Goal: Transaction & Acquisition: Purchase product/service

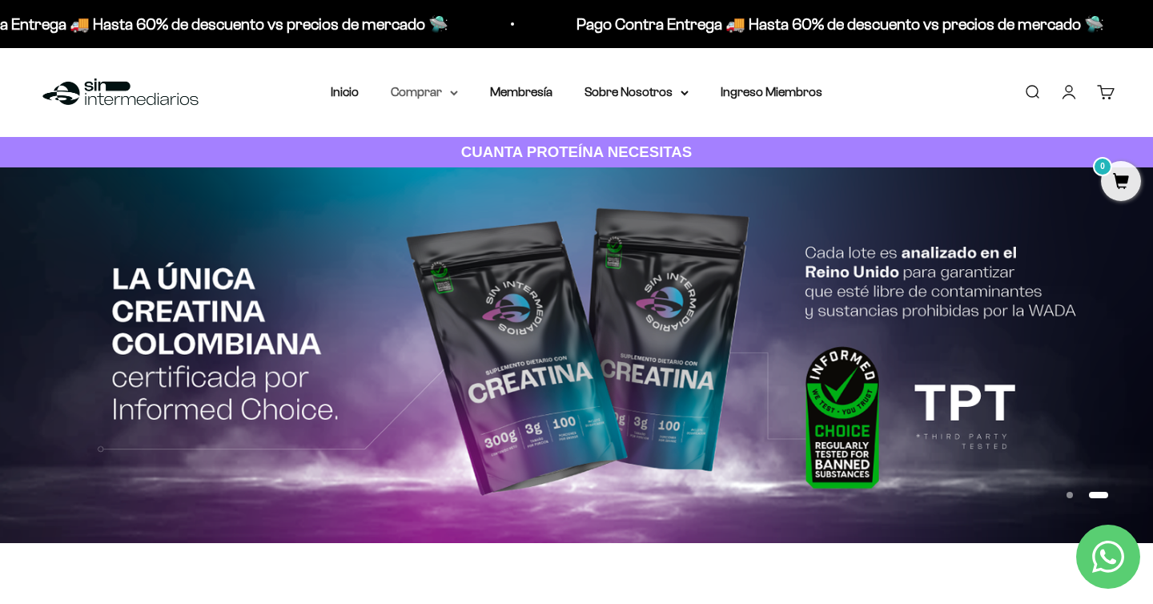
click at [435, 86] on summary "Comprar" at bounding box center [424, 92] width 67 height 21
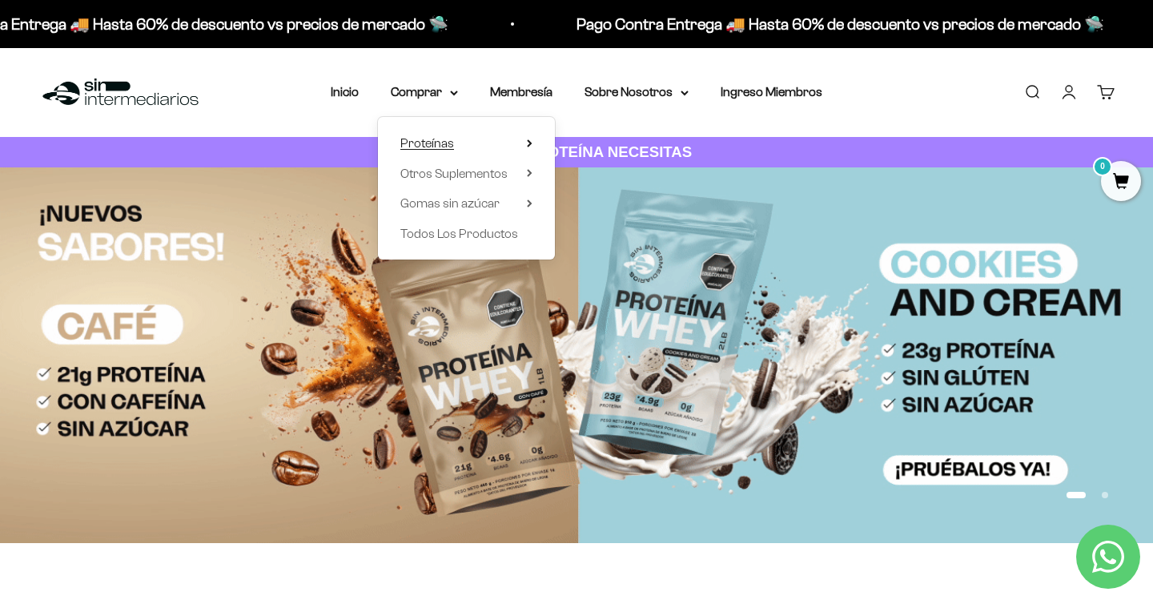
click at [432, 142] on span "Proteínas" at bounding box center [427, 143] width 54 height 14
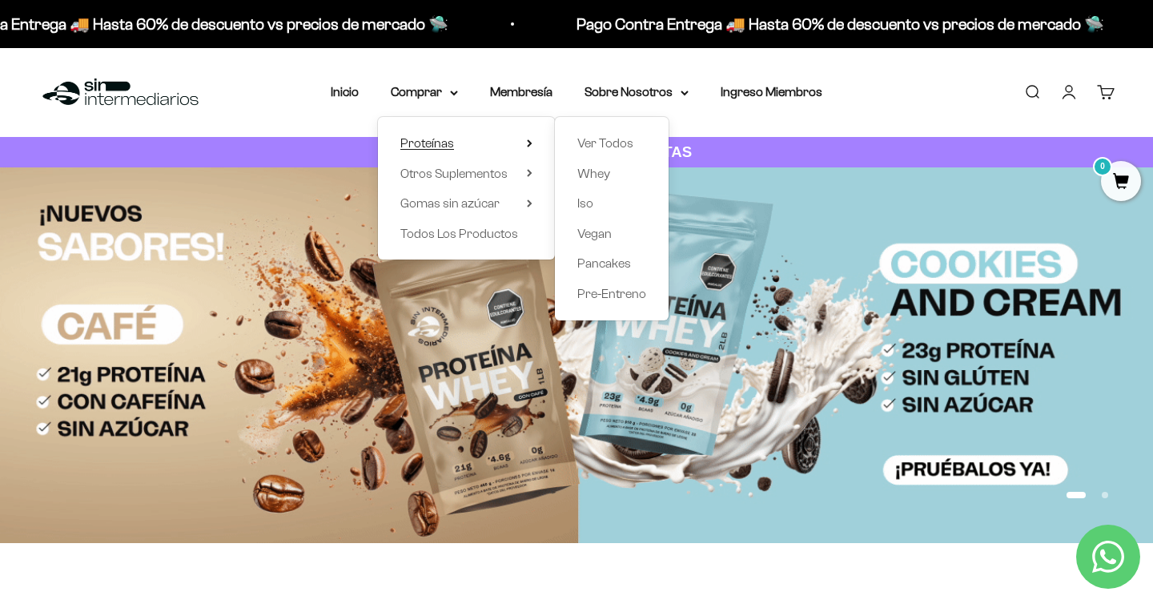
click at [432, 142] on span "Proteínas" at bounding box center [427, 143] width 54 height 14
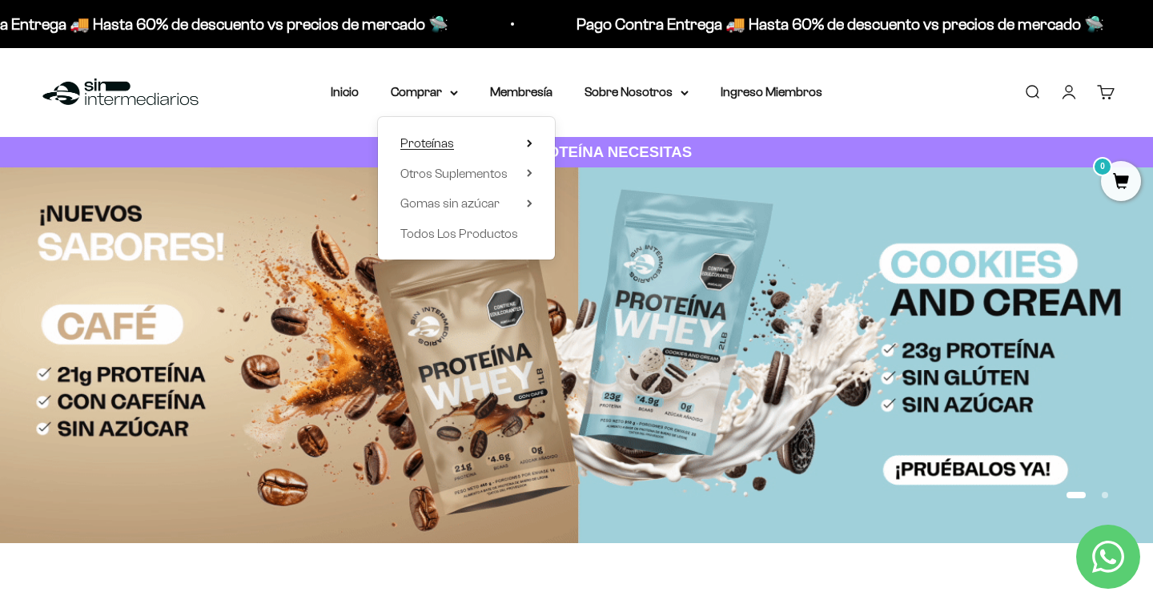
click at [531, 141] on icon at bounding box center [530, 143] width 6 height 8
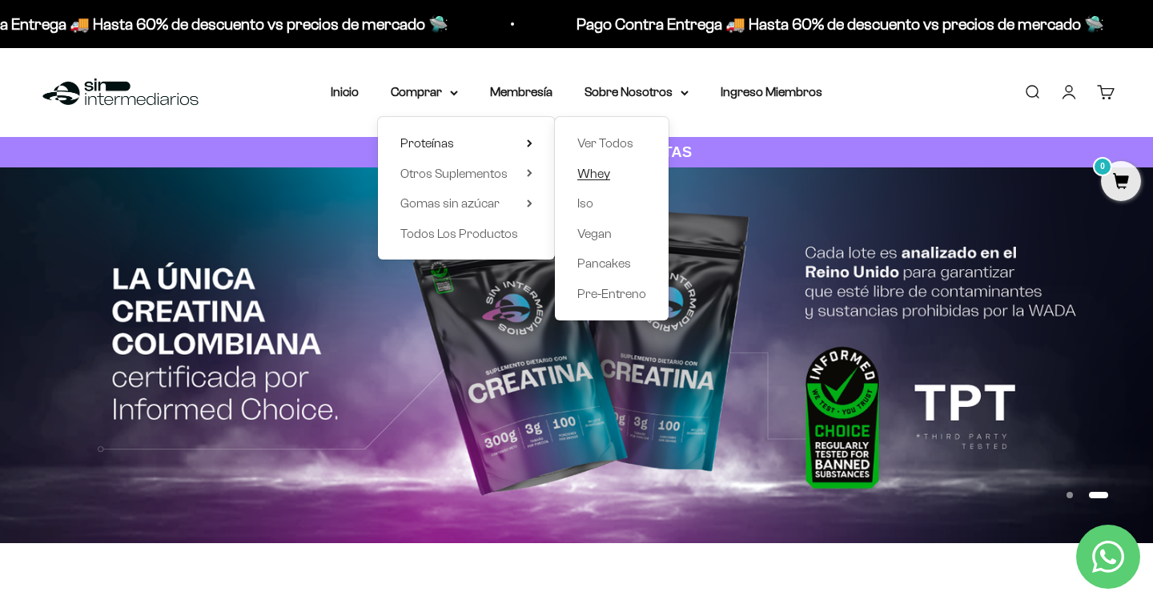
click at [590, 171] on span "Whey" at bounding box center [593, 174] width 33 height 14
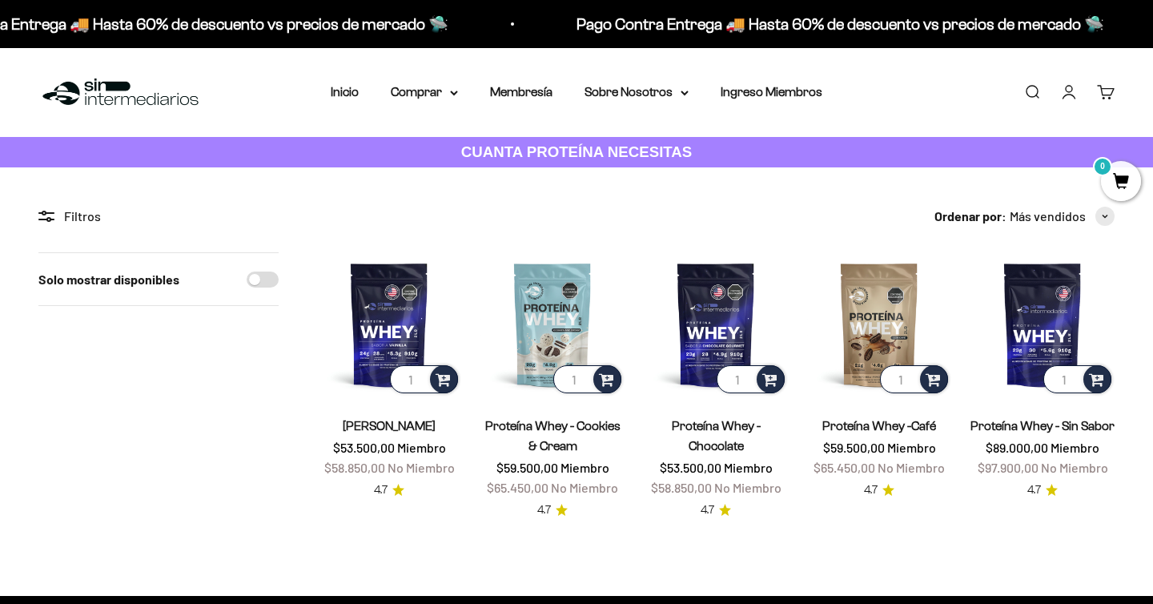
scroll to position [86, 0]
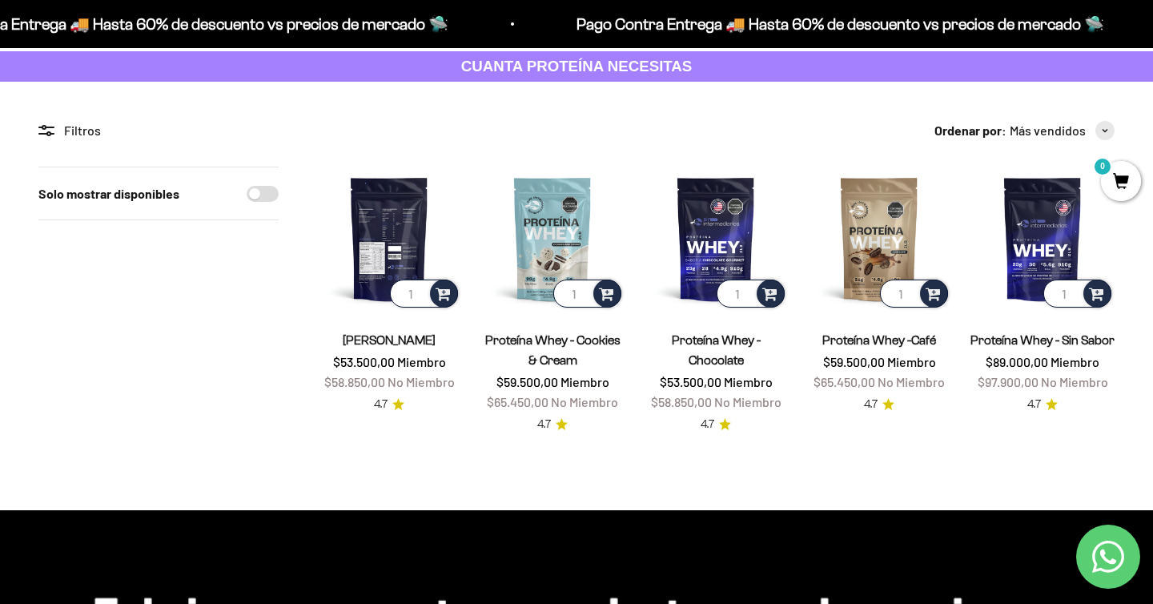
click at [398, 221] on img at bounding box center [389, 239] width 144 height 144
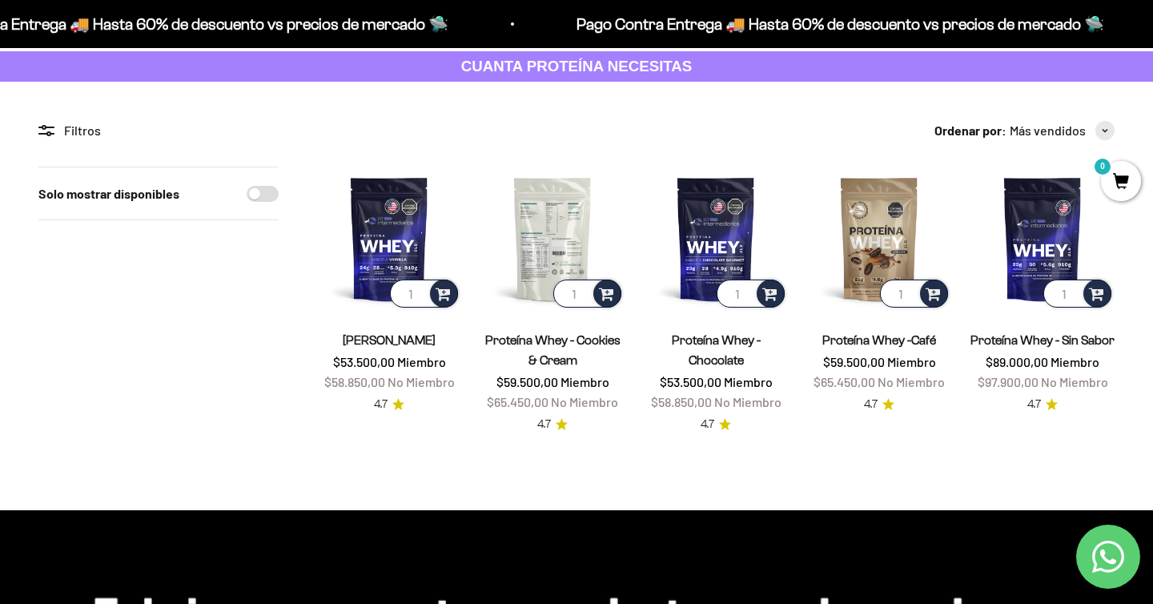
click at [565, 225] on img at bounding box center [553, 239] width 144 height 144
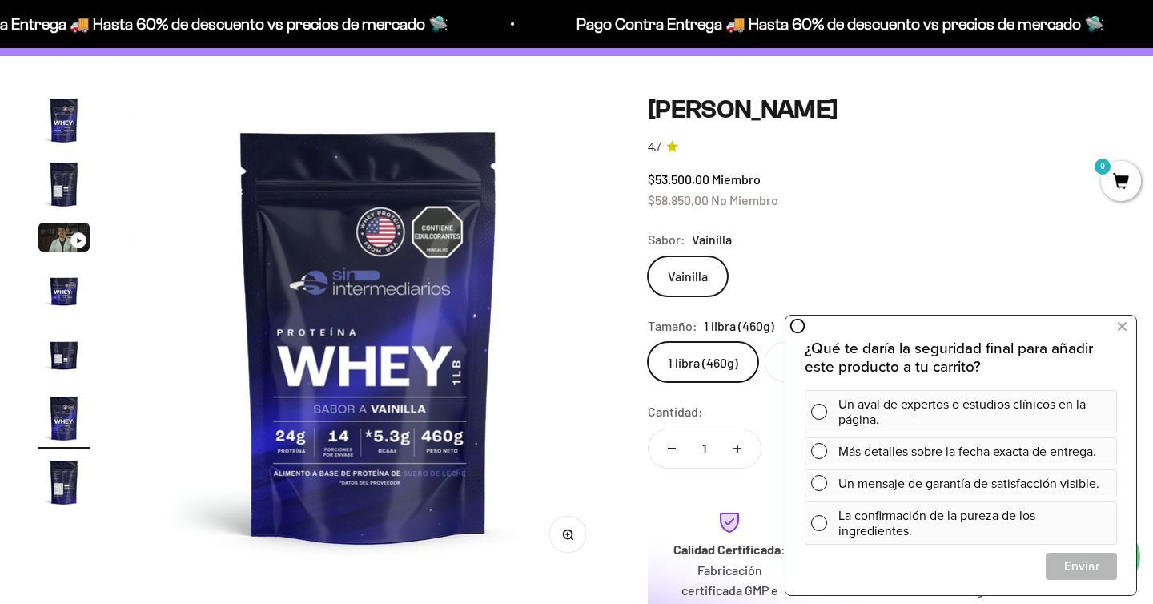
scroll to position [112, 0]
click at [818, 480] on span at bounding box center [819, 483] width 16 height 16
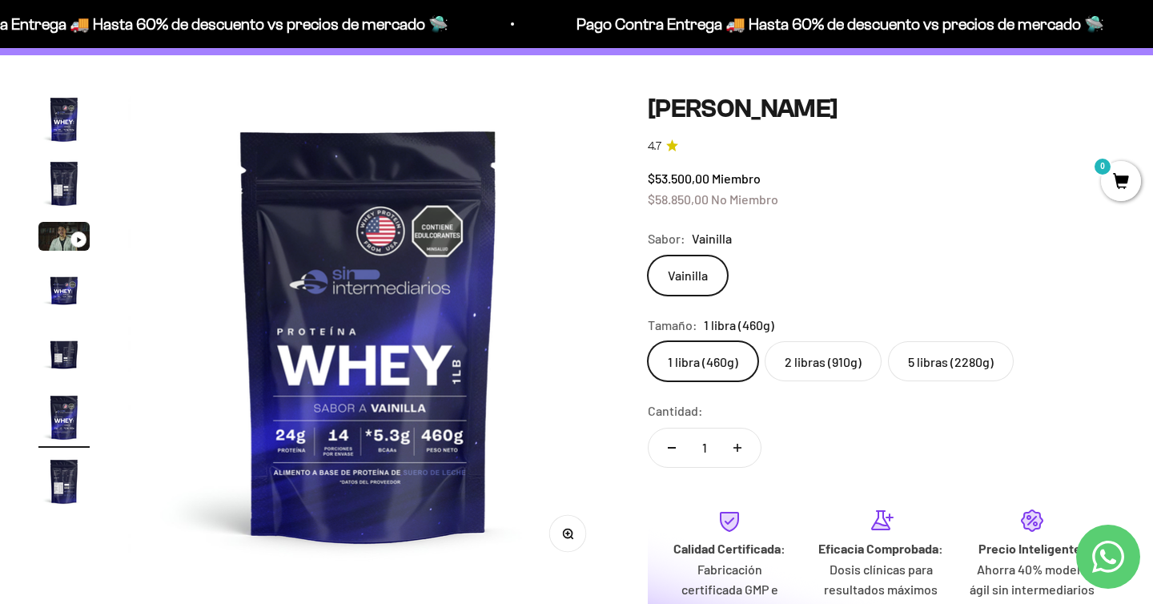
scroll to position [245, 0]
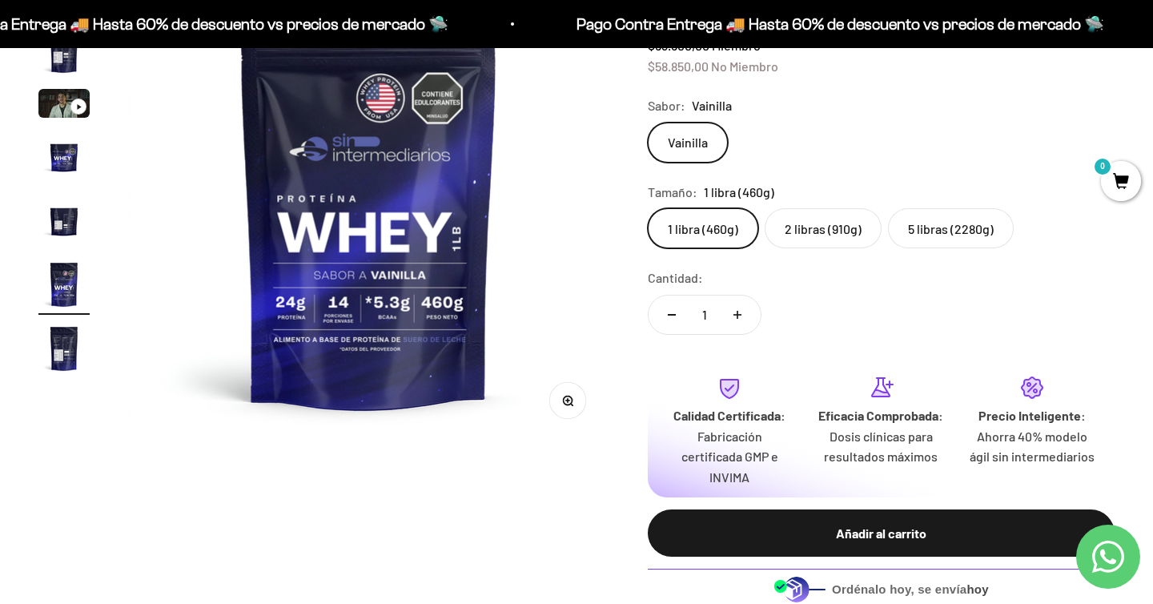
click at [975, 224] on label "5 libras (2280g)" at bounding box center [951, 228] width 126 height 40
click at [648, 208] on input "5 libras (2280g)" at bounding box center [647, 207] width 1 height 1
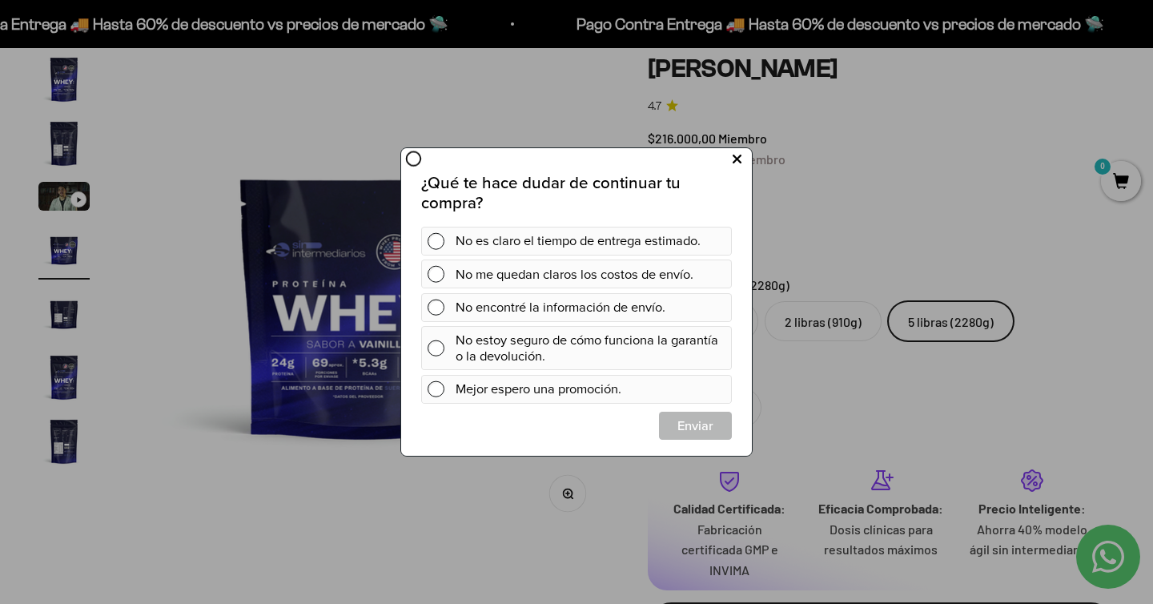
click at [738, 157] on icon at bounding box center [737, 160] width 9 height 22
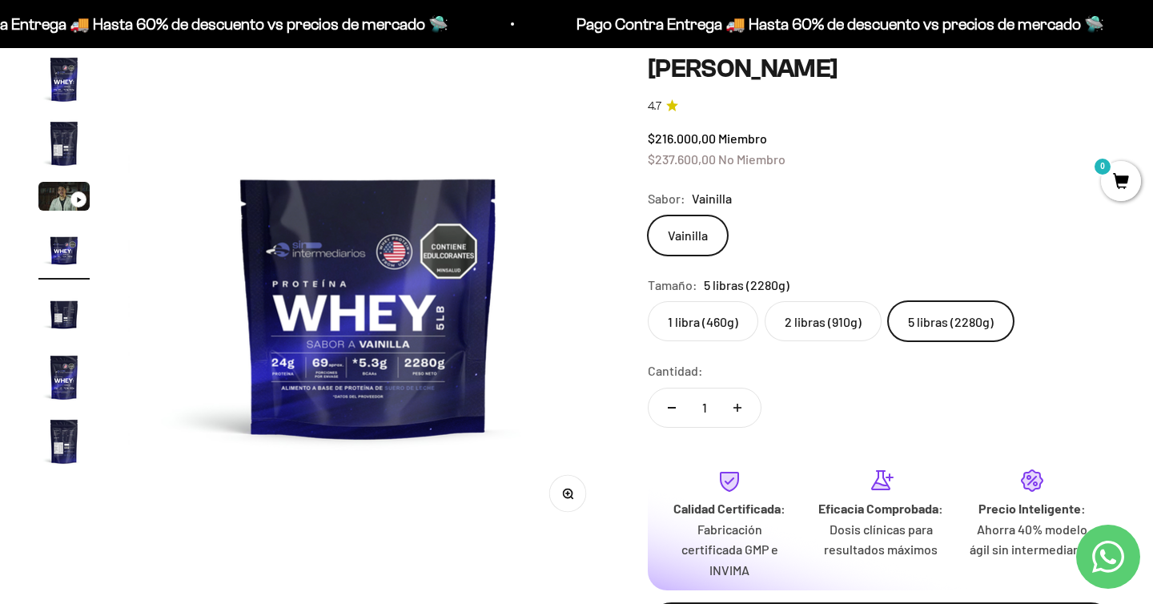
click at [821, 312] on label "2 libras (910g)" at bounding box center [823, 321] width 117 height 40
click at [648, 301] on input "2 libras (910g)" at bounding box center [647, 300] width 1 height 1
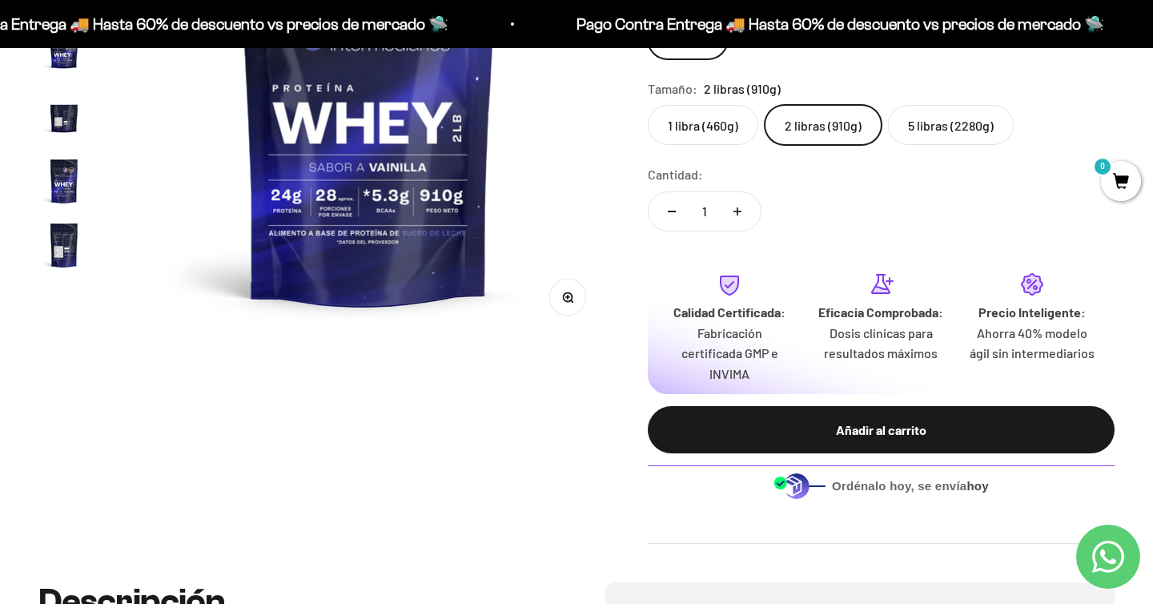
scroll to position [348, 0]
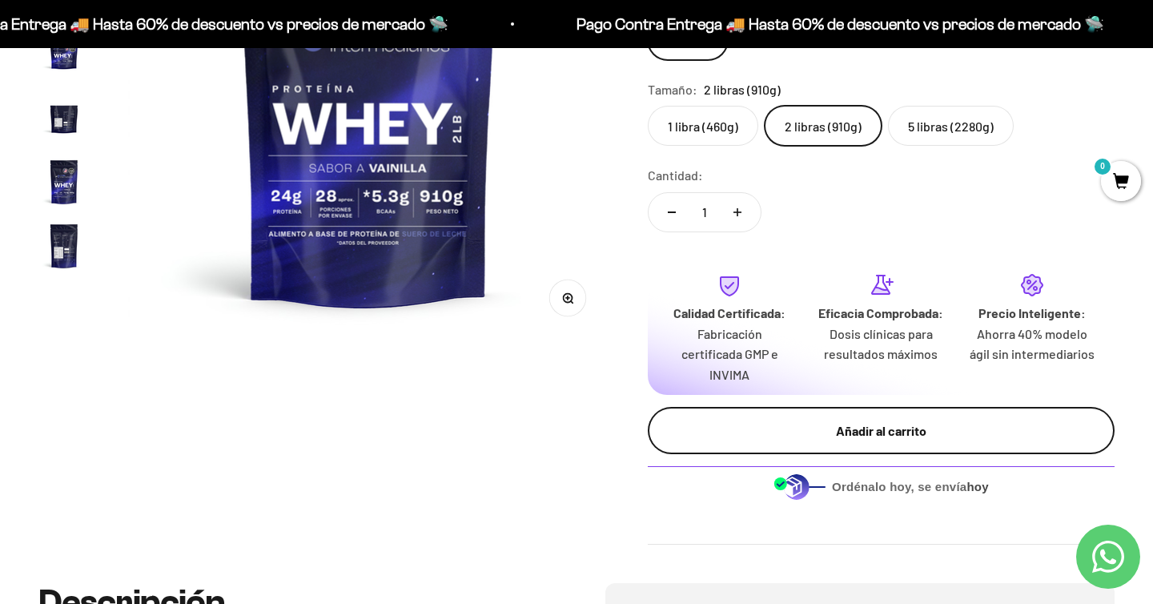
click at [915, 433] on div "Añadir al carrito" at bounding box center [881, 430] width 403 height 21
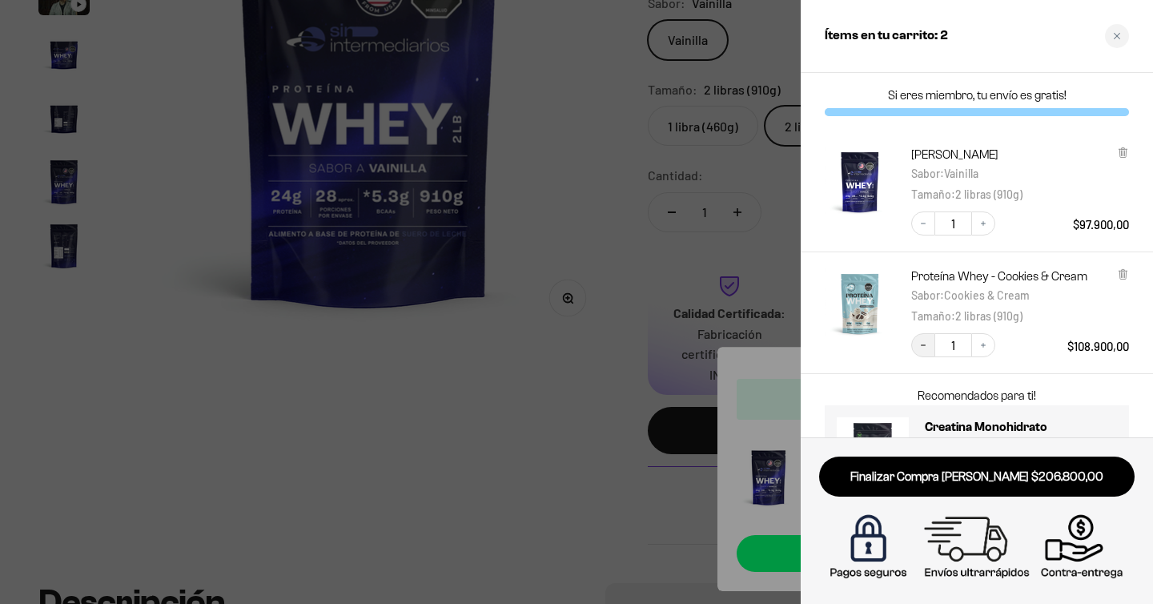
click at [922, 343] on icon "Decrease quantity" at bounding box center [924, 345] width 10 height 10
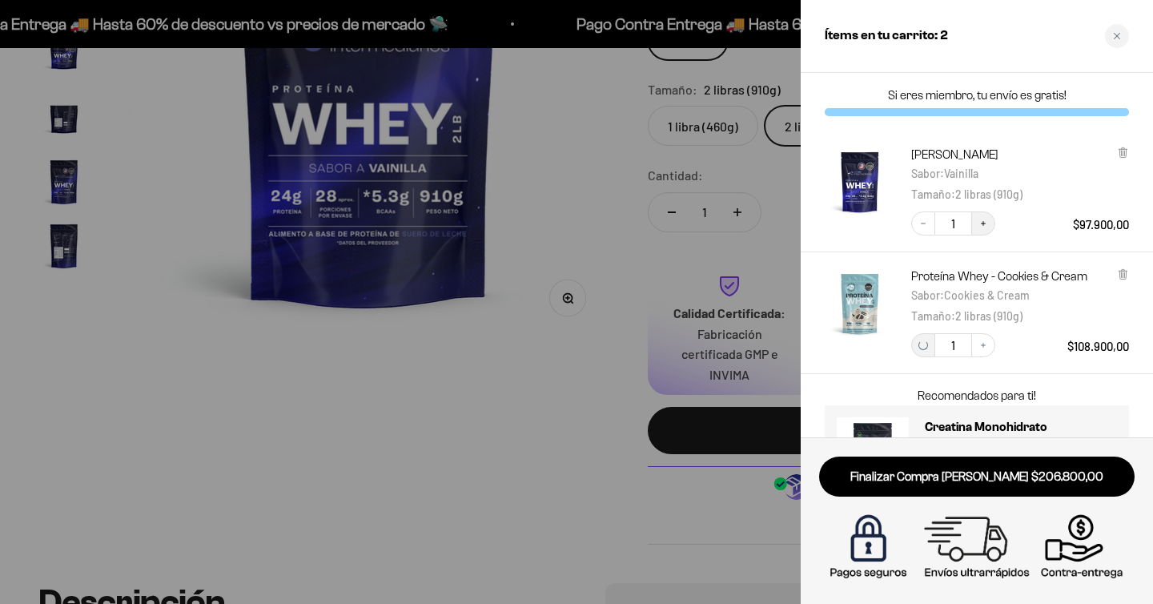
click at [983, 201] on span "2 libras (910g)" at bounding box center [988, 194] width 67 height 14
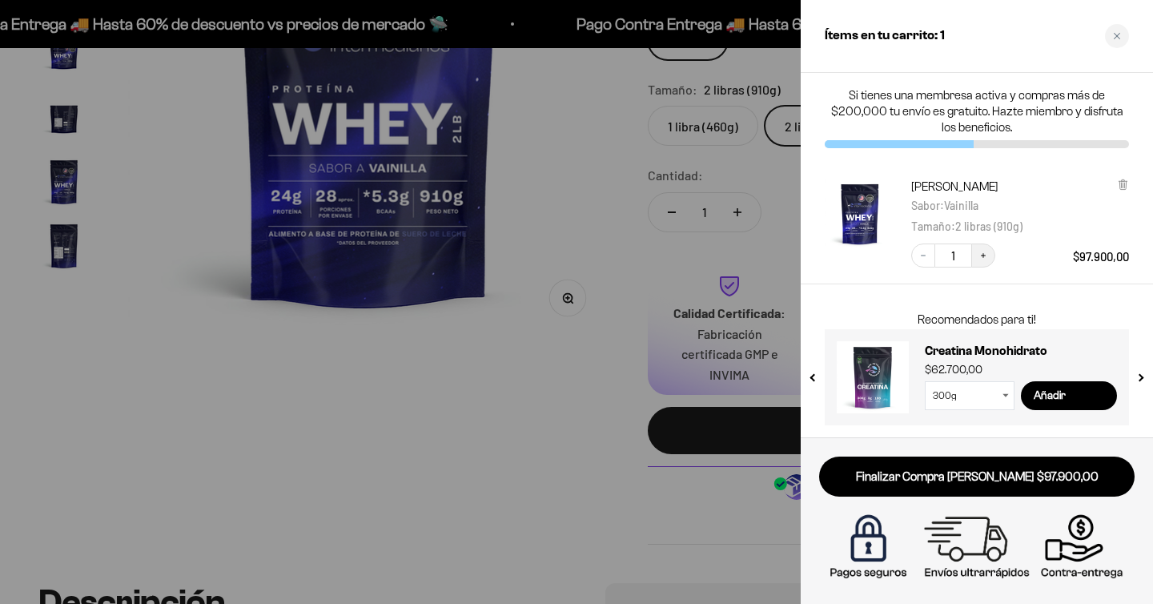
click at [982, 255] on icon "Increase quantity" at bounding box center [983, 255] width 5 height 5
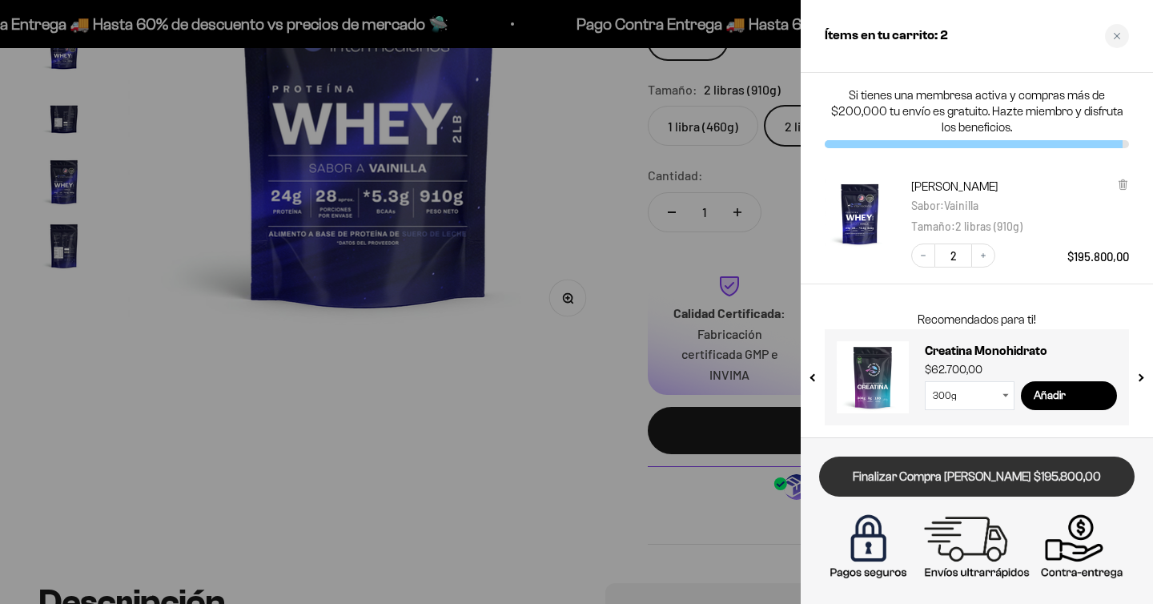
click at [970, 480] on link "Finalizar Compra Segura $195.800,00" at bounding box center [977, 476] width 316 height 41
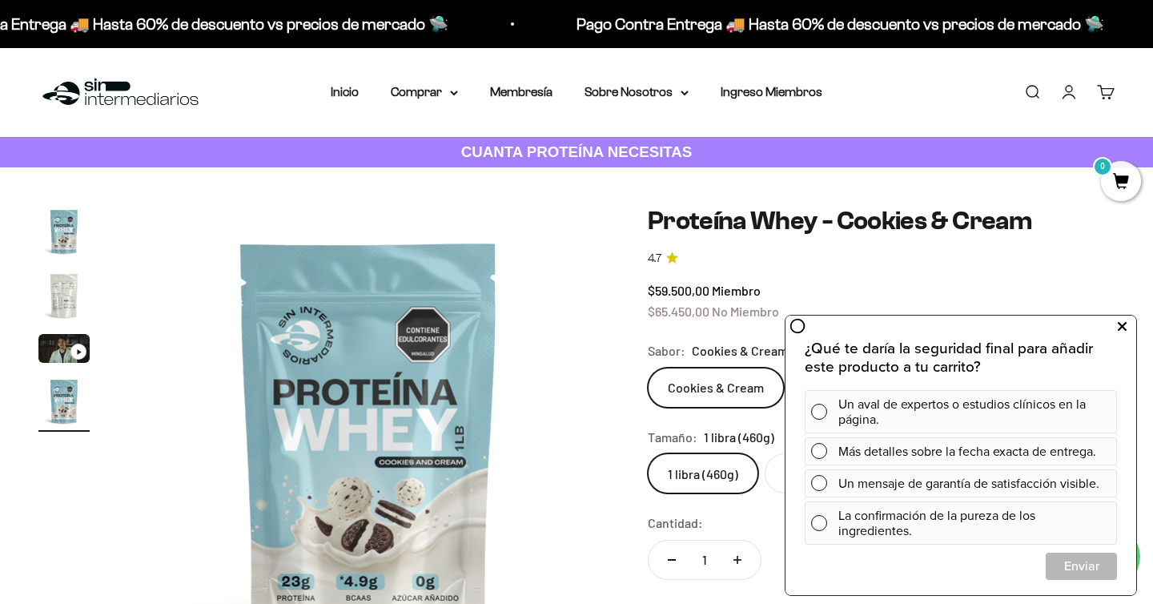
click at [1121, 322] on icon at bounding box center [1122, 326] width 9 height 21
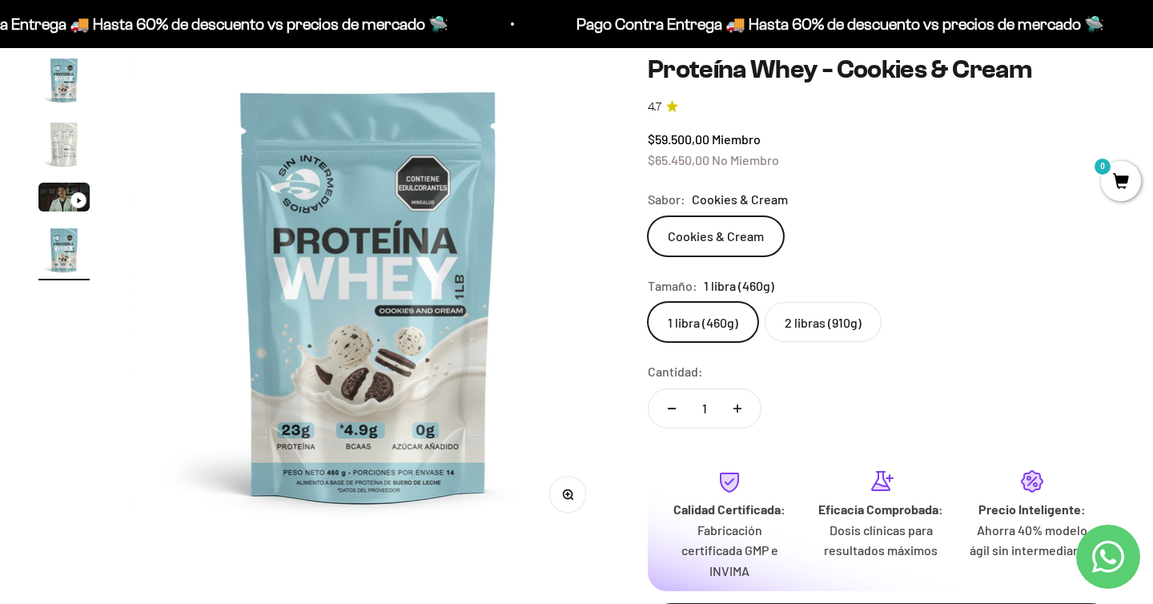
scroll to position [149, 0]
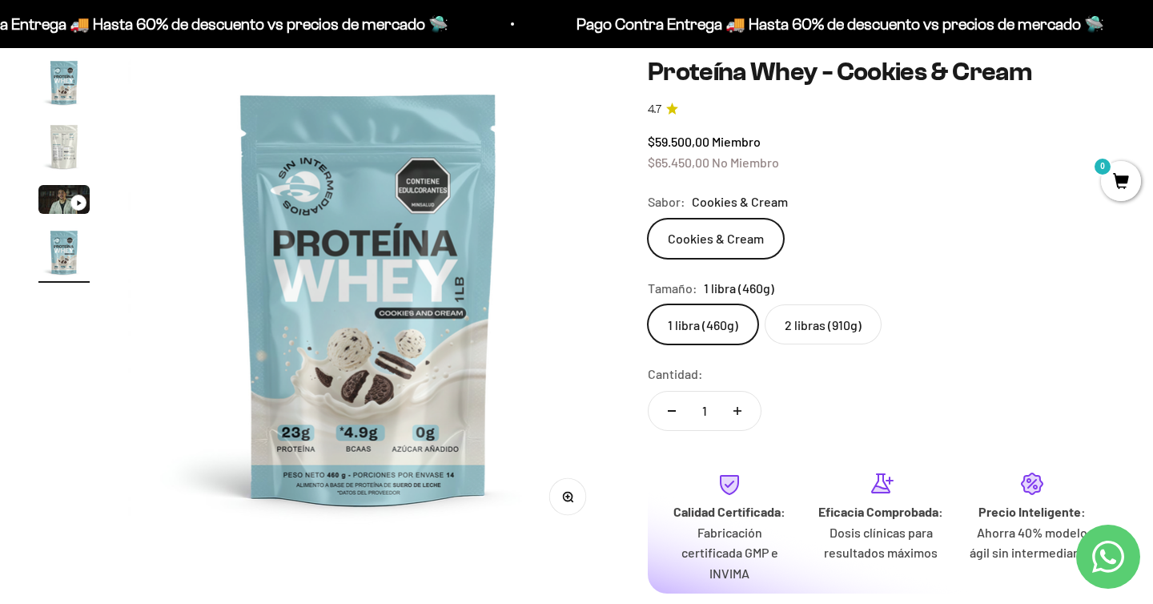
click at [829, 326] on label "2 libras (910g)" at bounding box center [823, 324] width 117 height 40
click at [648, 304] on input "2 libras (910g)" at bounding box center [647, 304] width 1 height 1
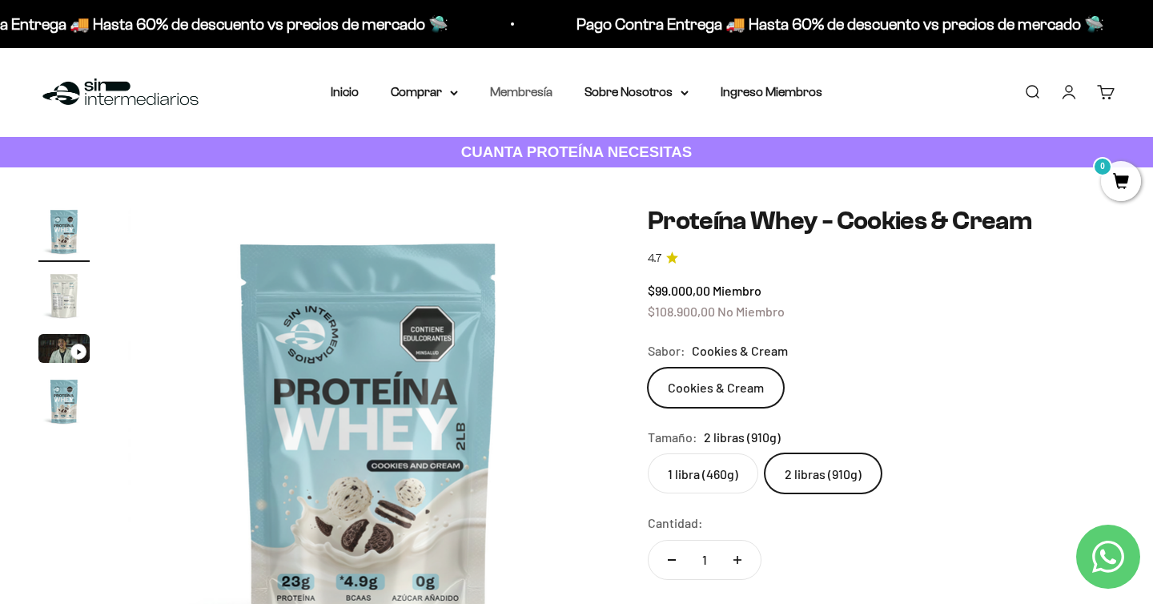
click at [517, 93] on link "Membresía" at bounding box center [521, 92] width 62 height 14
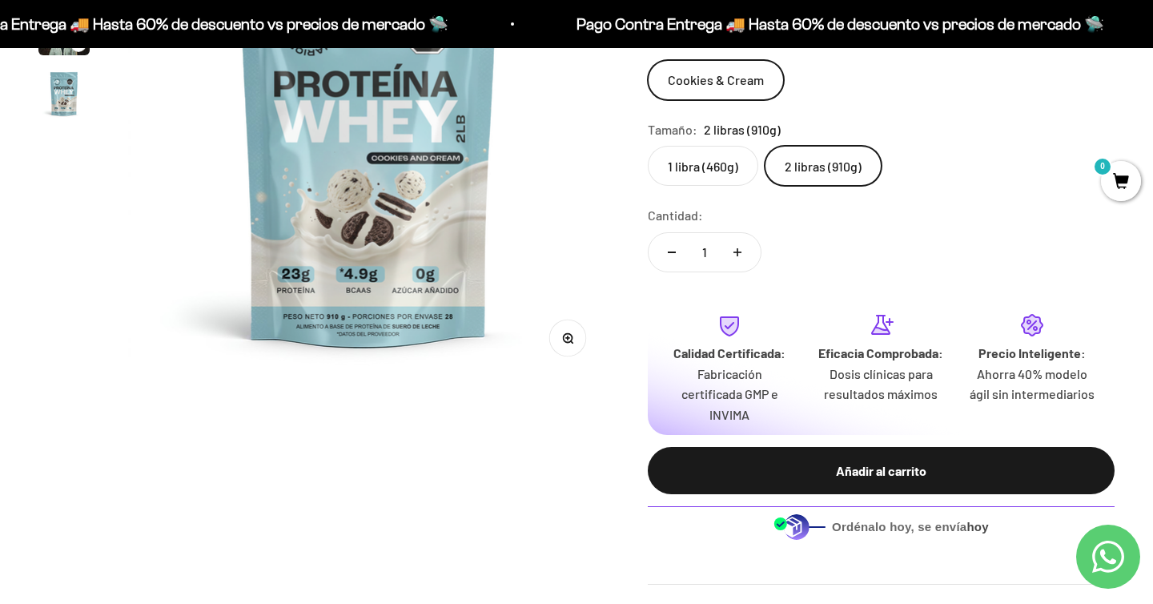
scroll to position [307, 0]
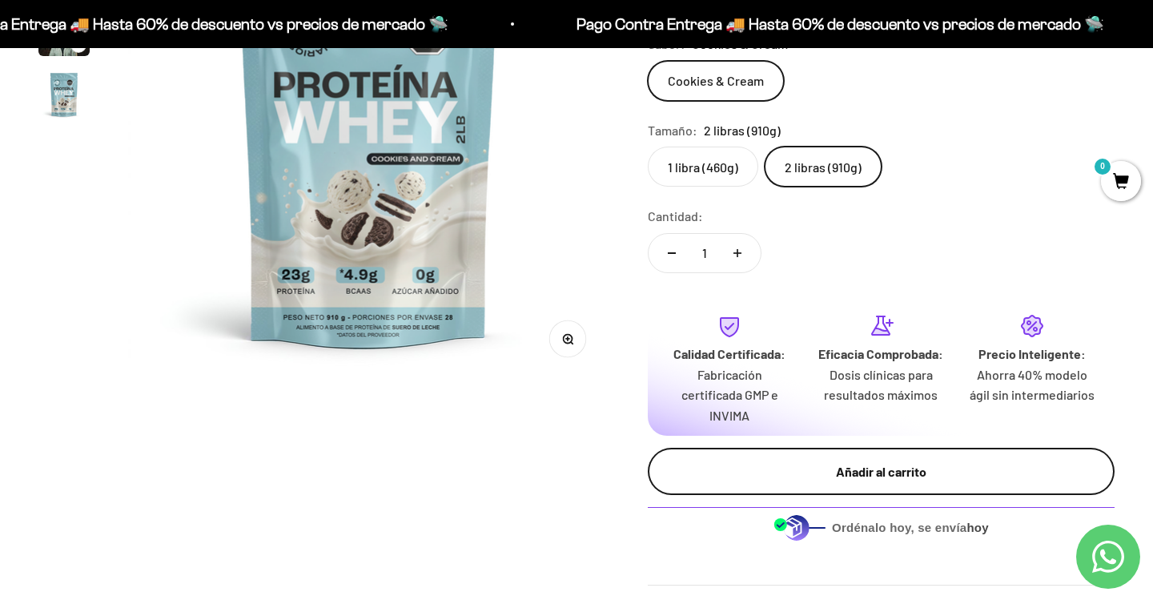
click at [898, 464] on div "Añadir al carrito" at bounding box center [881, 471] width 403 height 21
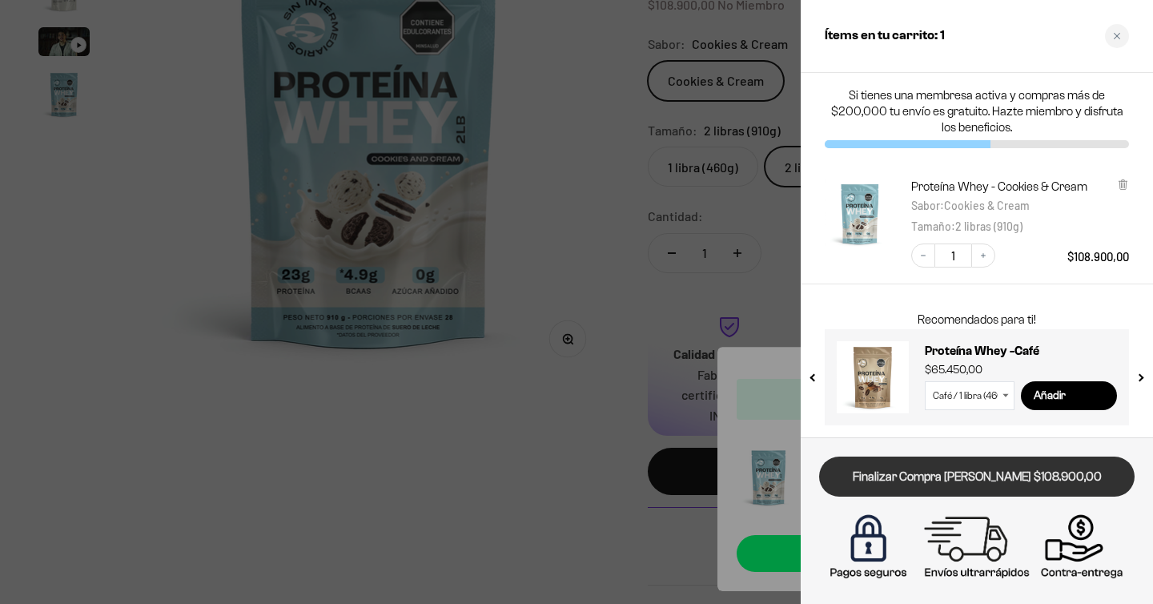
click at [948, 469] on link "Finalizar Compra Segura $108.900,00" at bounding box center [977, 476] width 316 height 41
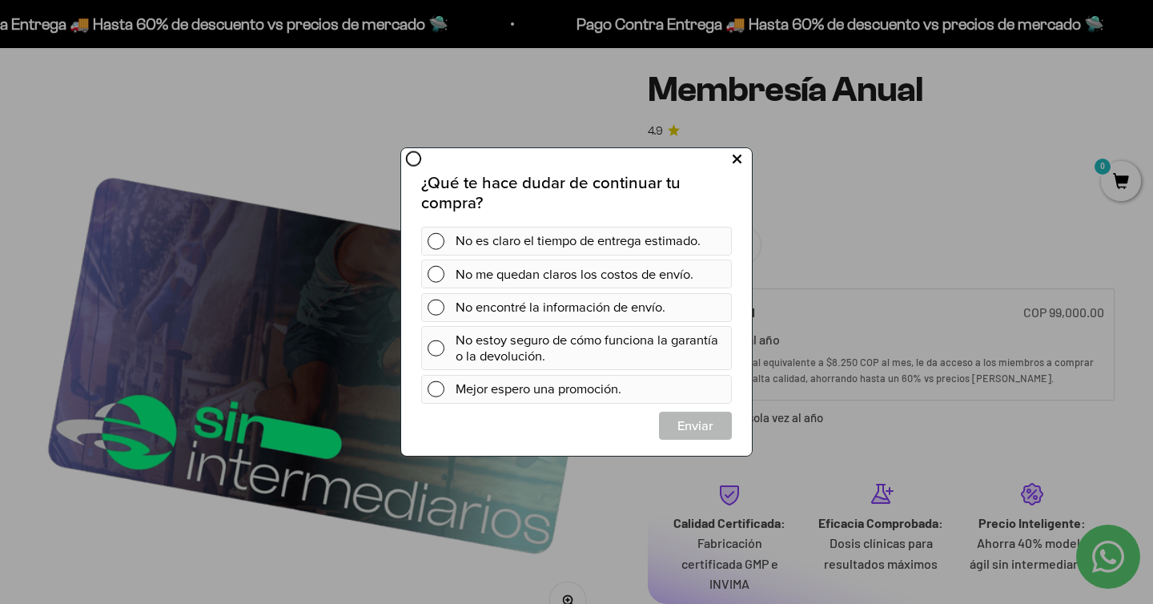
click at [736, 155] on icon at bounding box center [737, 160] width 9 height 22
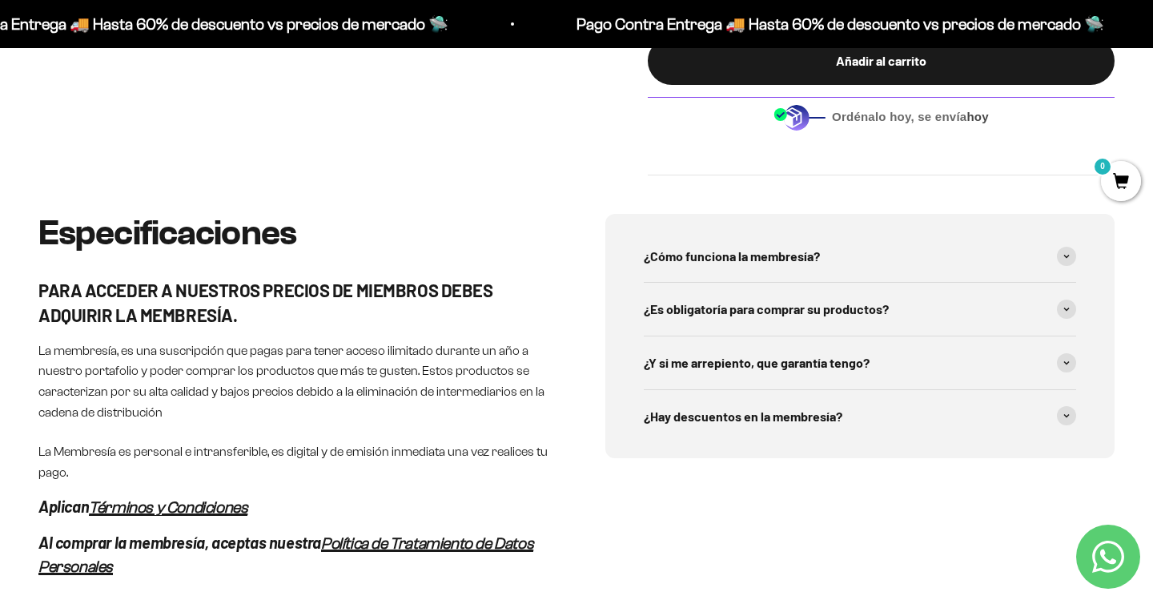
scroll to position [715, 0]
click at [895, 263] on div "¿Cómo funciona la membresía?" at bounding box center [860, 255] width 432 height 53
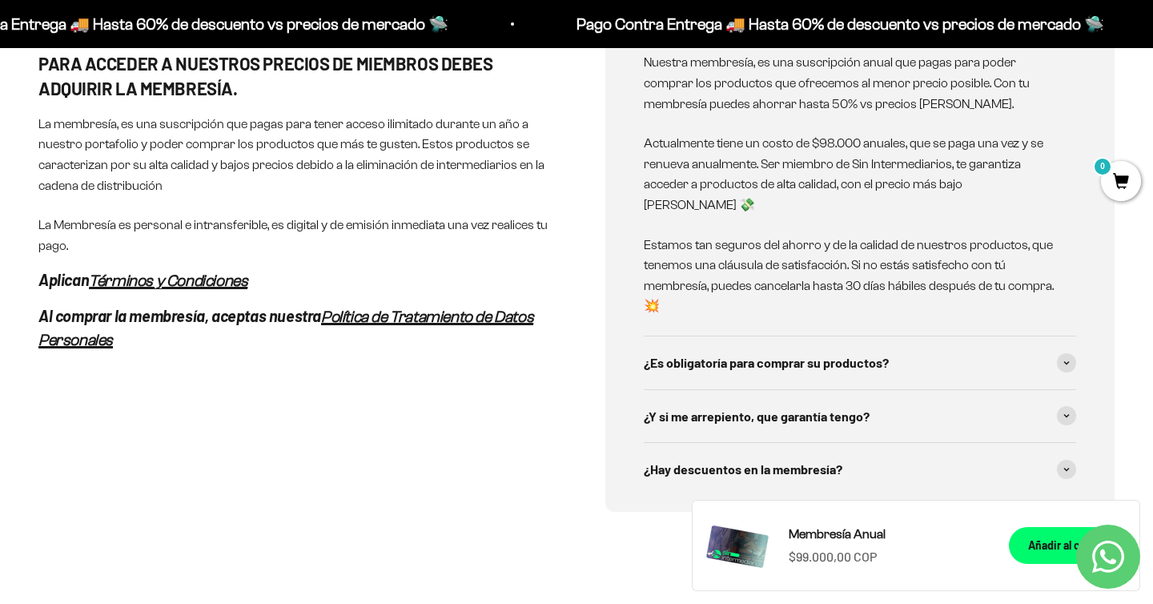
scroll to position [959, 0]
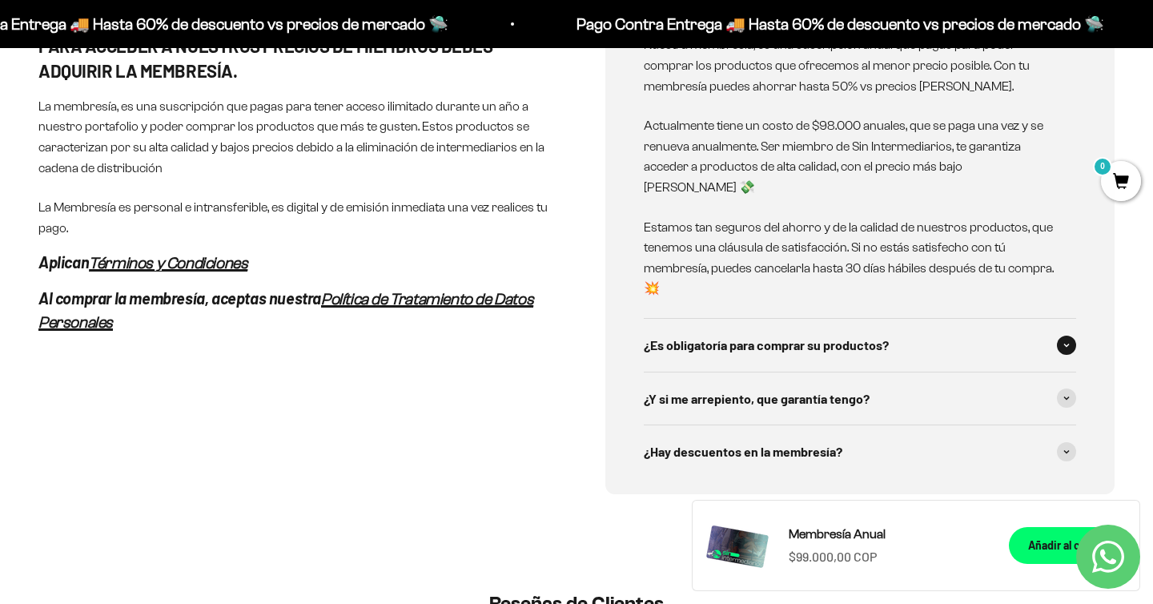
click at [888, 335] on span "¿Es obligatoría para comprar su productos?" at bounding box center [766, 345] width 245 height 21
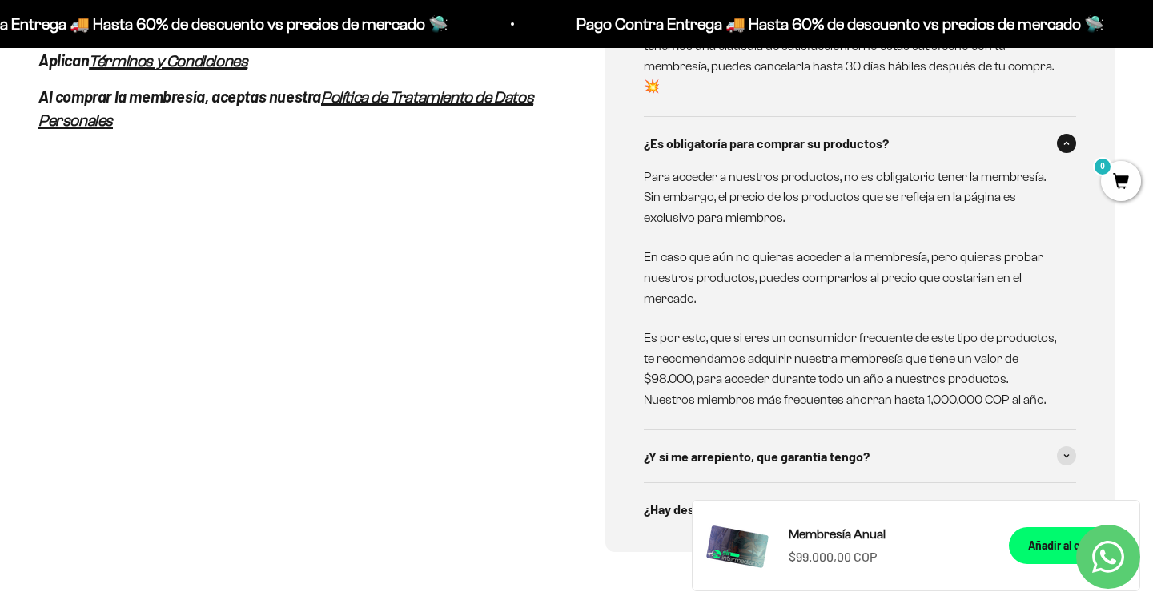
scroll to position [1218, 0]
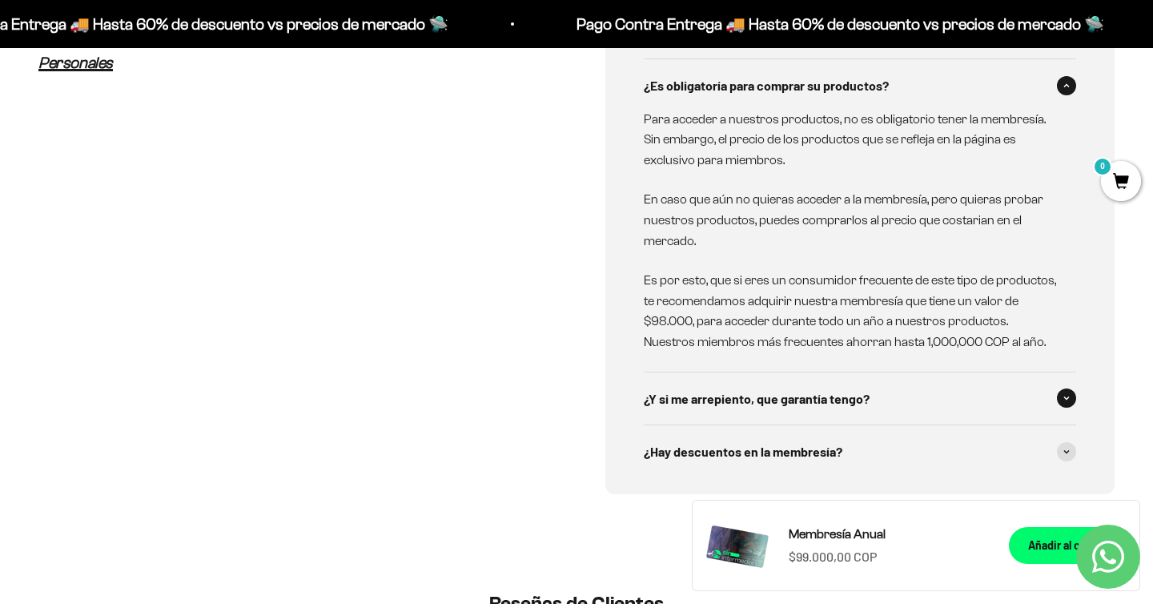
click at [859, 388] on span "¿Y si me arrepiento, que garantía tengo?" at bounding box center [757, 398] width 226 height 21
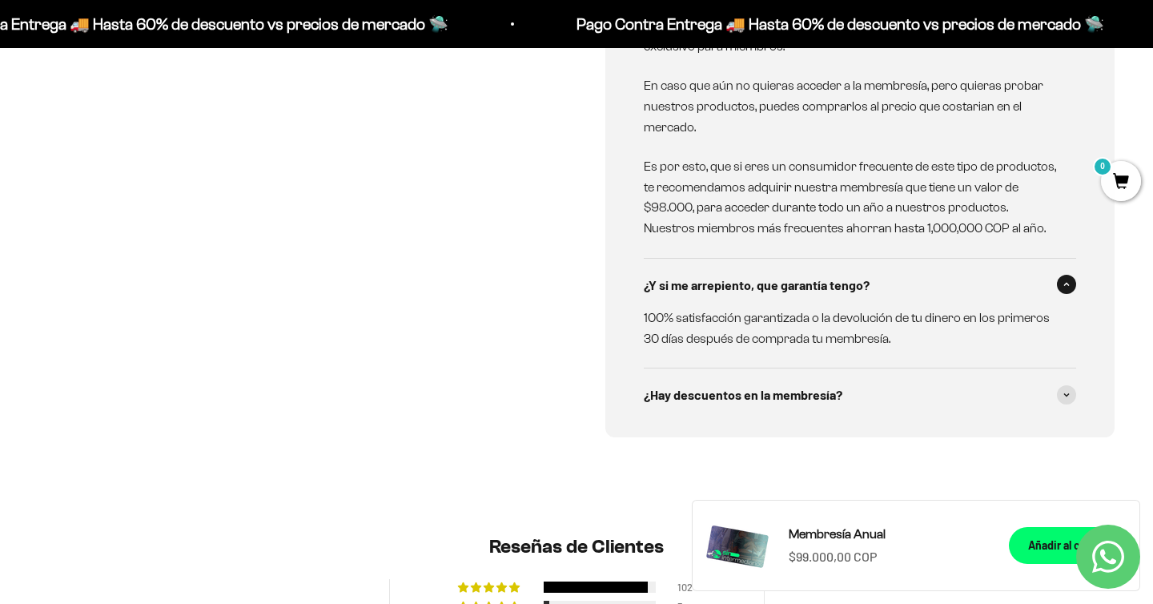
scroll to position [1367, 0]
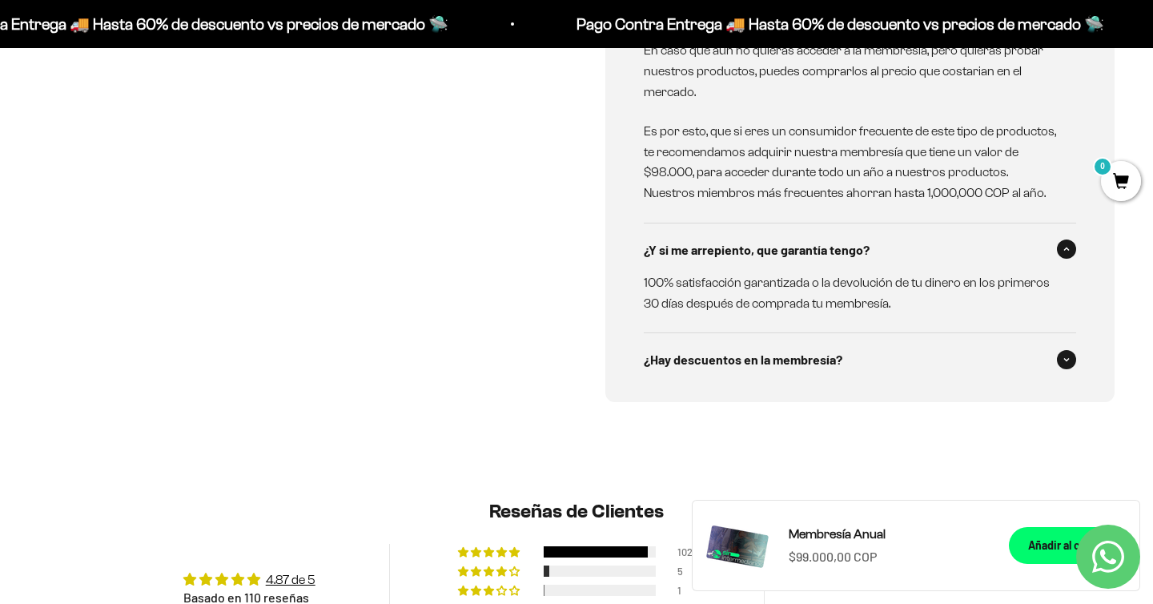
click at [853, 345] on div "¿Hay descuentos en la membresía?" at bounding box center [860, 359] width 432 height 53
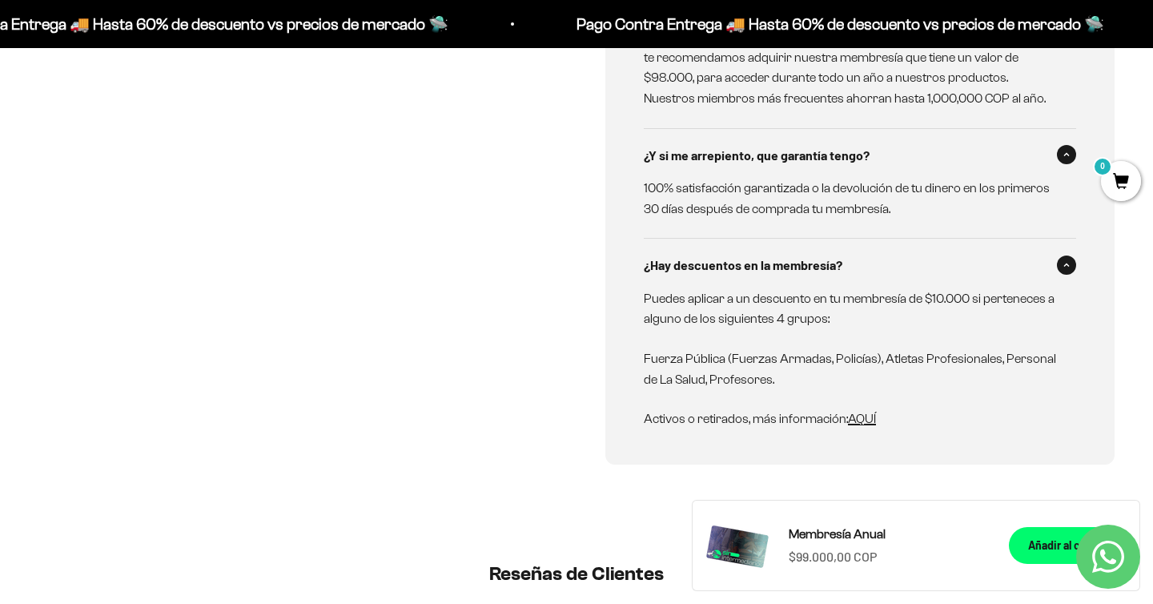
scroll to position [1463, 0]
click at [867, 410] on span "AQUÍ" at bounding box center [862, 417] width 28 height 14
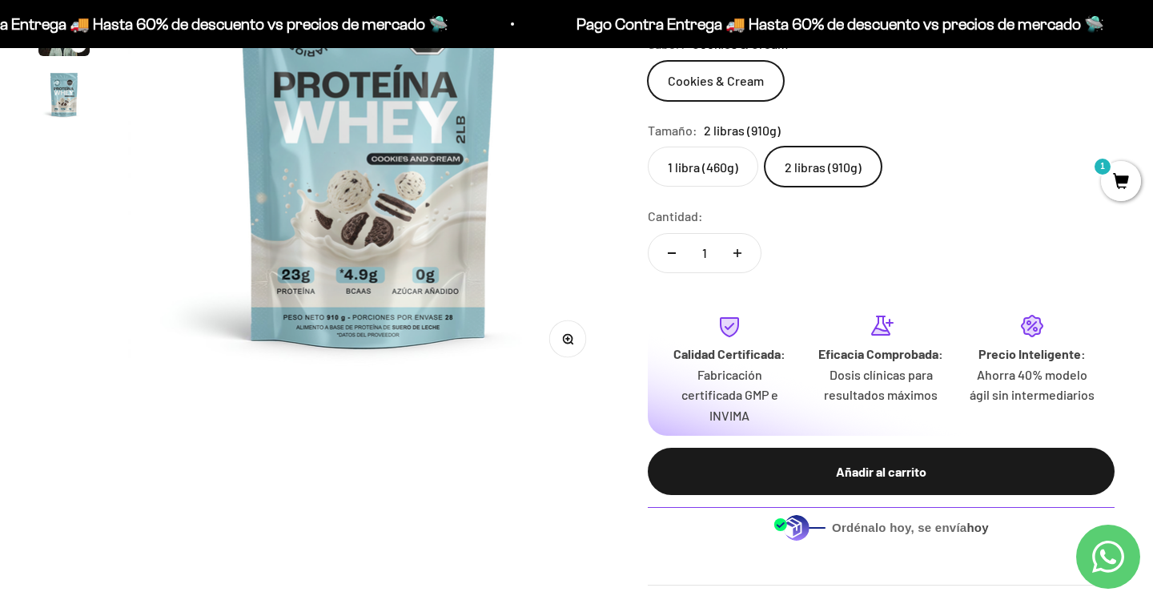
scroll to position [307, 0]
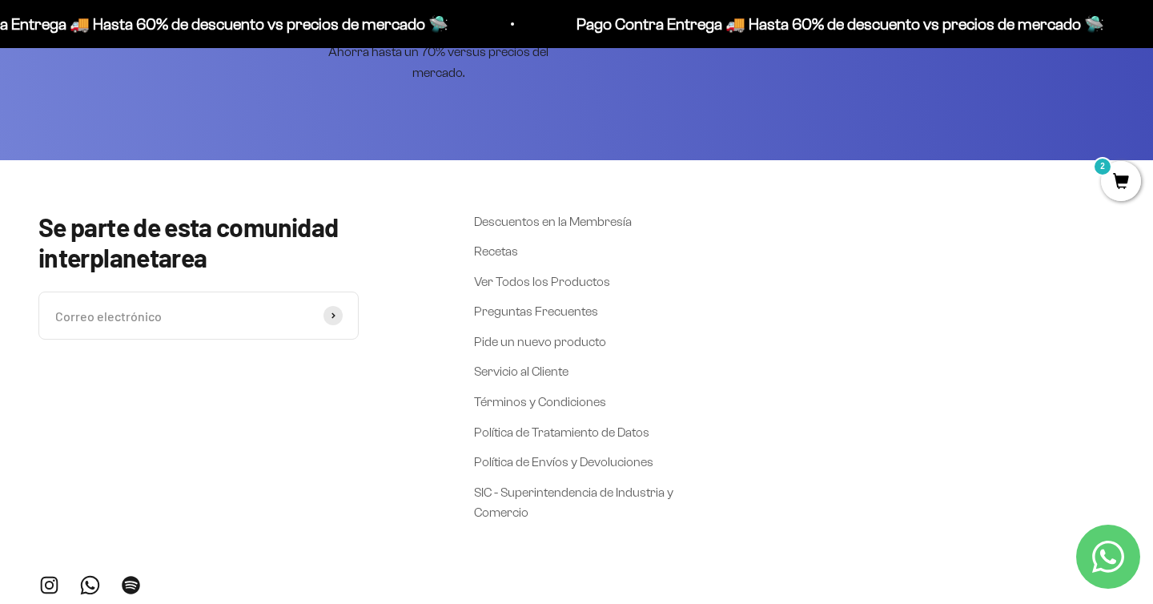
scroll to position [4074, 0]
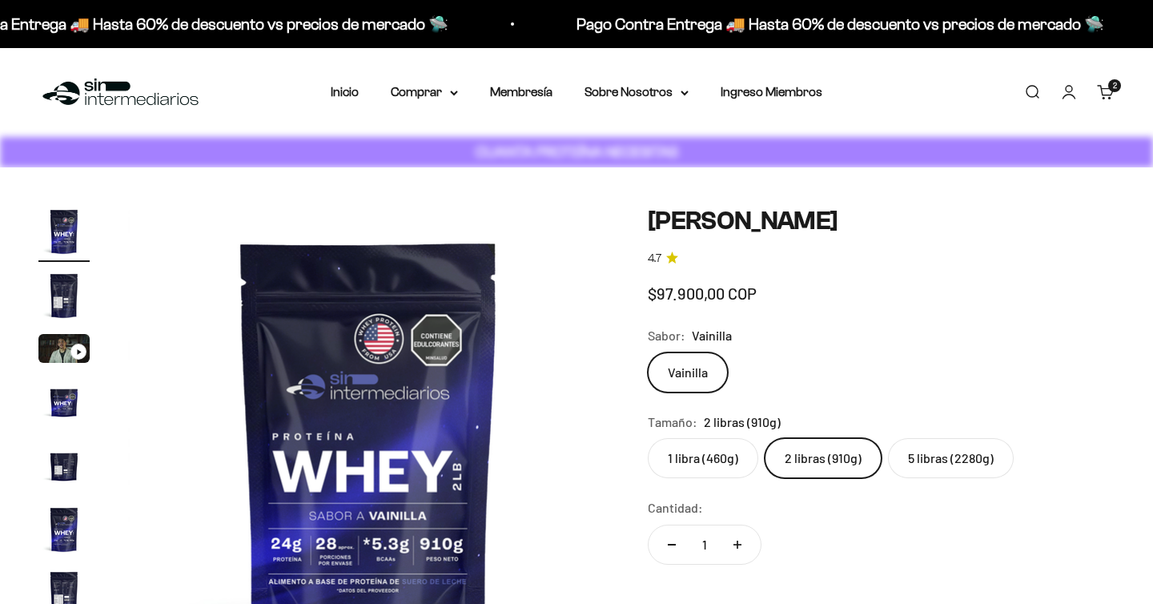
click at [961, 438] on label "5 libras (2280g)" at bounding box center [951, 458] width 126 height 40
click at [648, 437] on input "5 libras (2280g)" at bounding box center [647, 437] width 1 height 1
radio input "true"
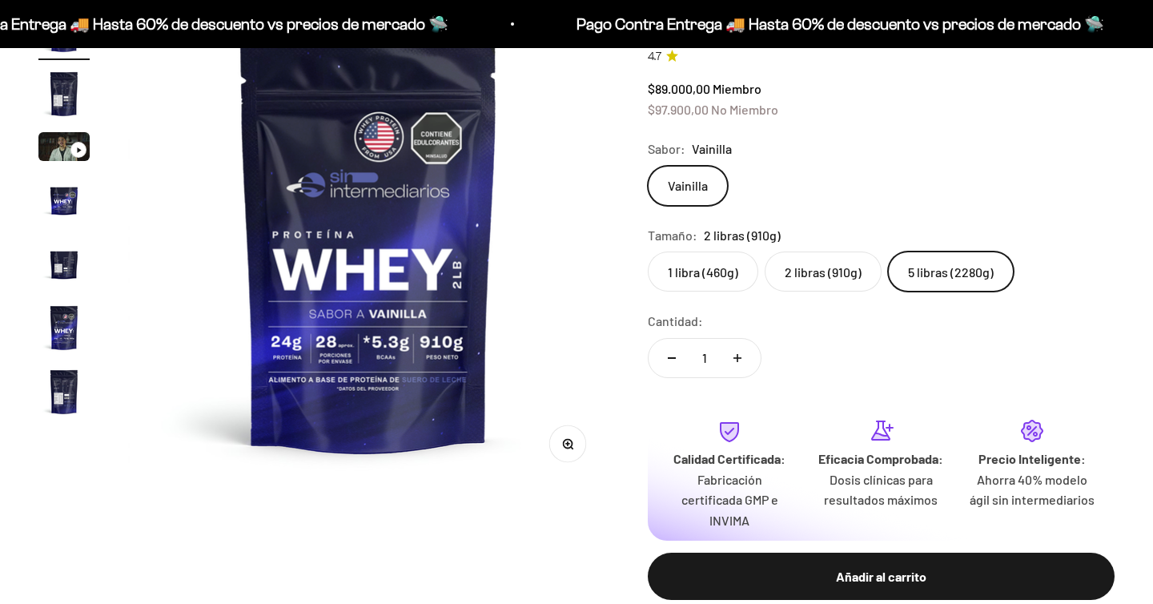
scroll to position [202, 0]
click at [926, 275] on label "5 libras (2280g)" at bounding box center [951, 271] width 126 height 40
click at [648, 251] on input "5 libras (2280g)" at bounding box center [647, 251] width 1 height 1
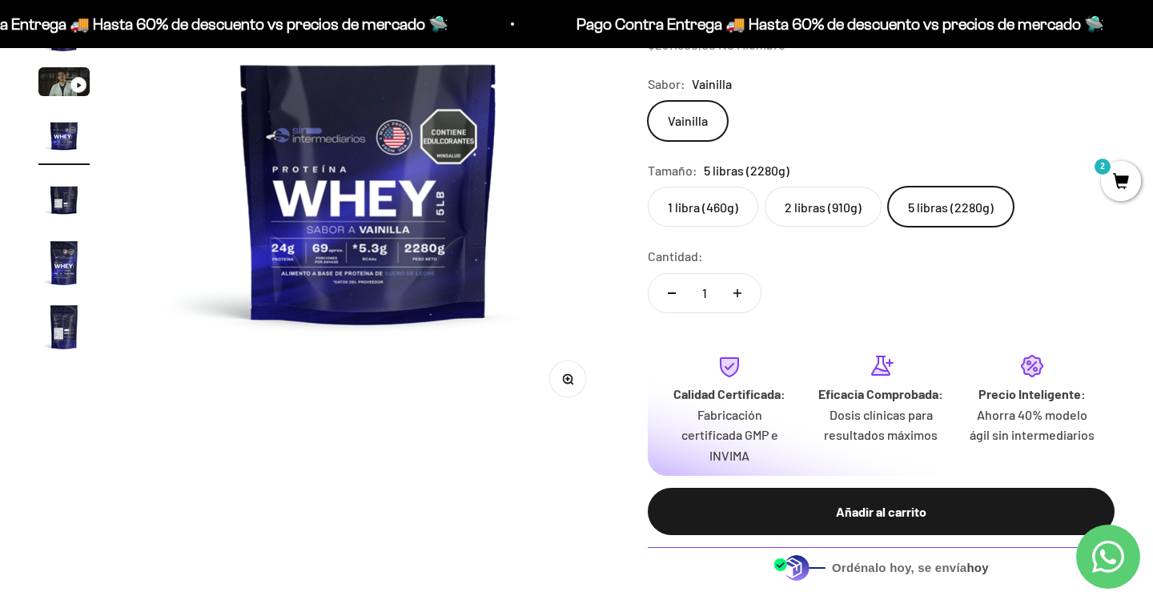
scroll to position [262, 0]
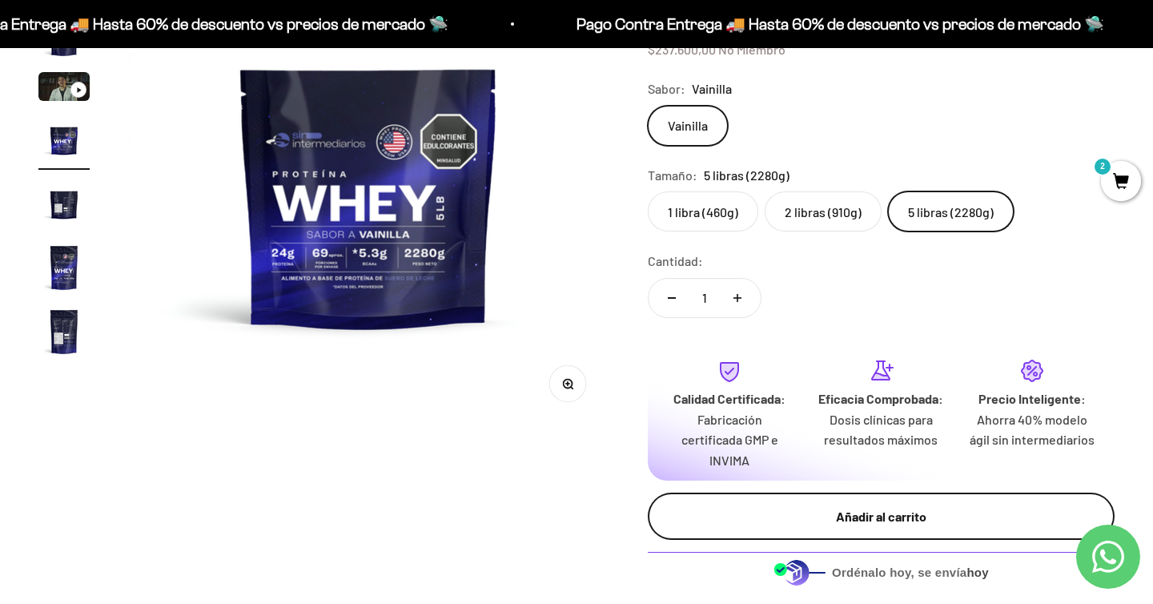
click at [939, 513] on div "Añadir al carrito" at bounding box center [881, 516] width 403 height 21
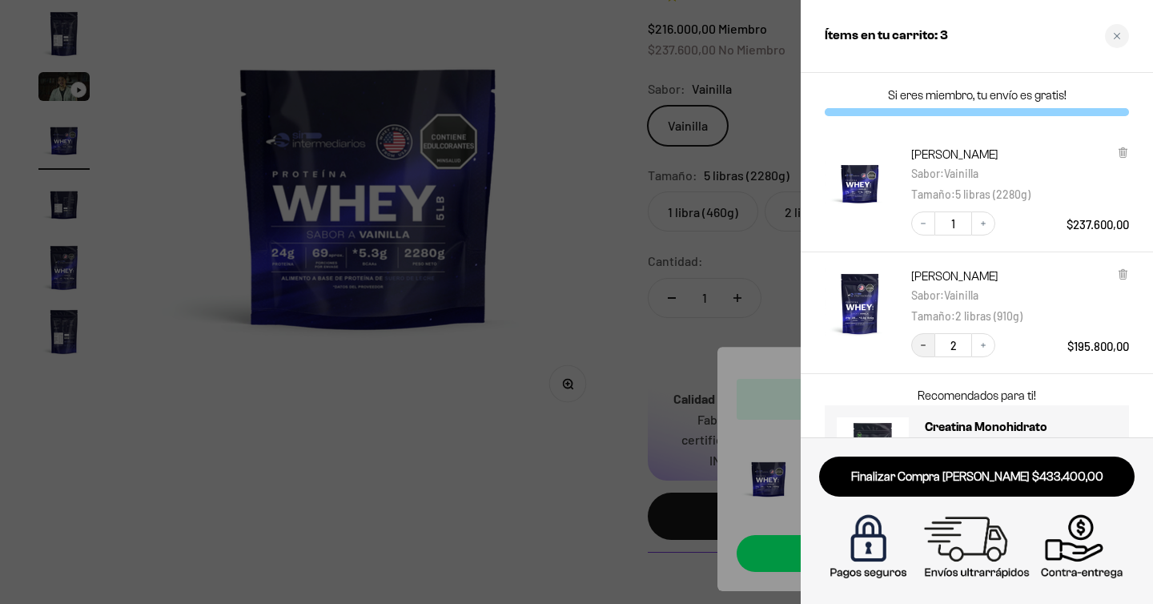
click at [919, 344] on icon "Decrease quantity" at bounding box center [924, 345] width 10 height 10
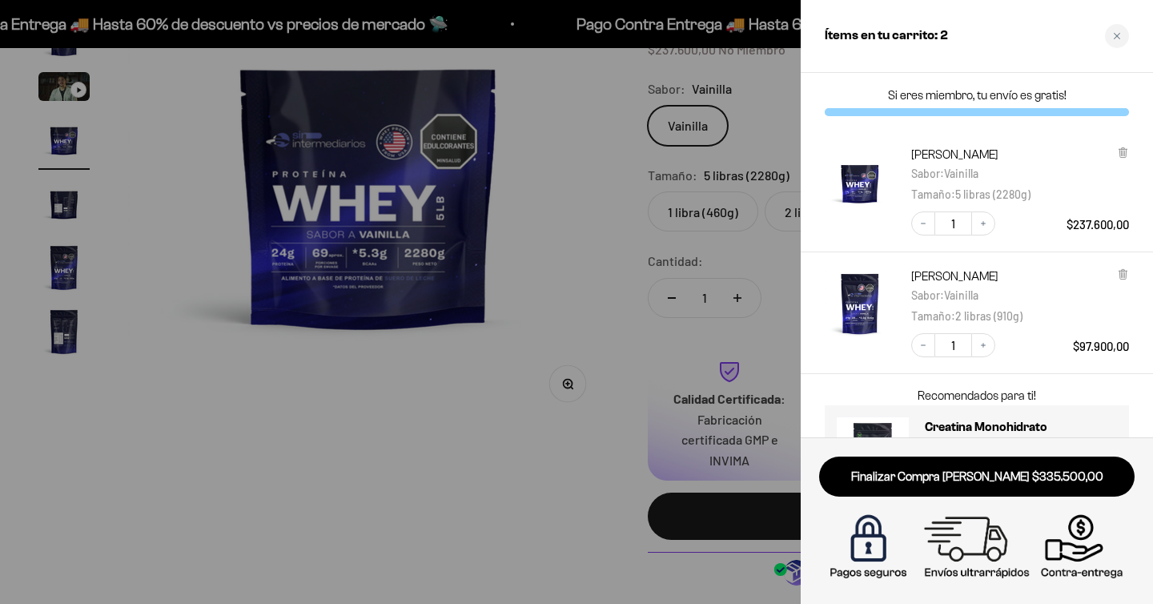
scroll to position [76, 0]
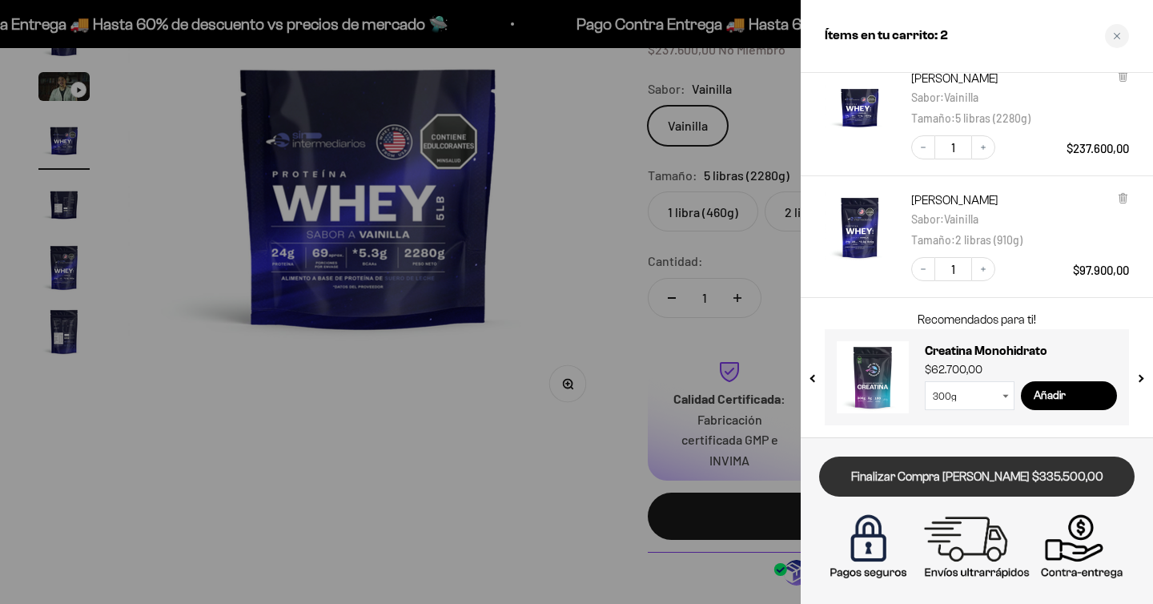
click at [979, 479] on link "Finalizar Compra [PERSON_NAME] $335.500,00" at bounding box center [977, 476] width 316 height 41
